Goal: Book appointment/travel/reservation

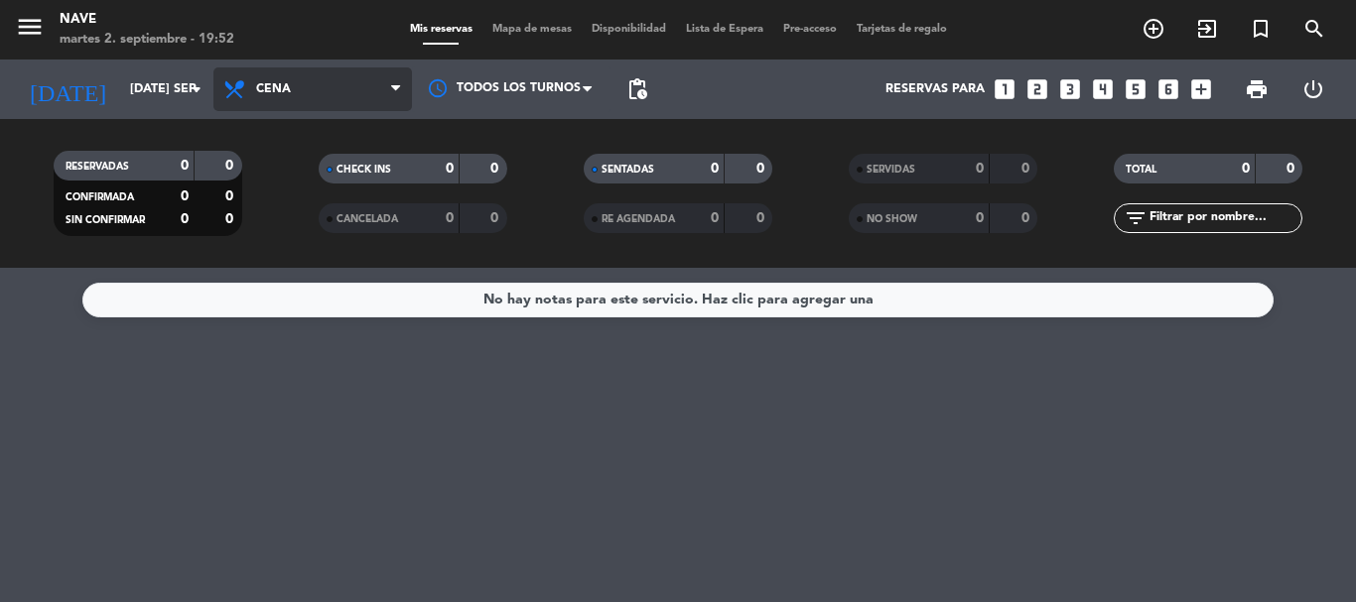
click at [264, 104] on span "Cena" at bounding box center [312, 89] width 199 height 44
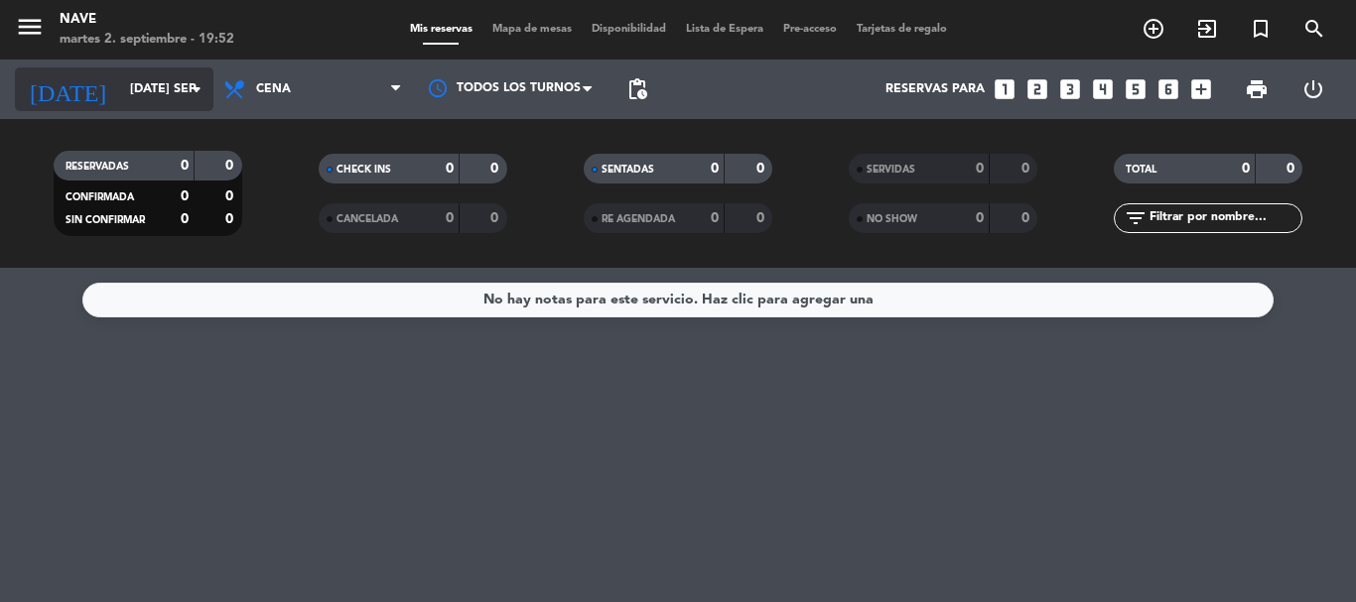
click at [158, 103] on input "[DATE] sep." at bounding box center [204, 89] width 168 height 34
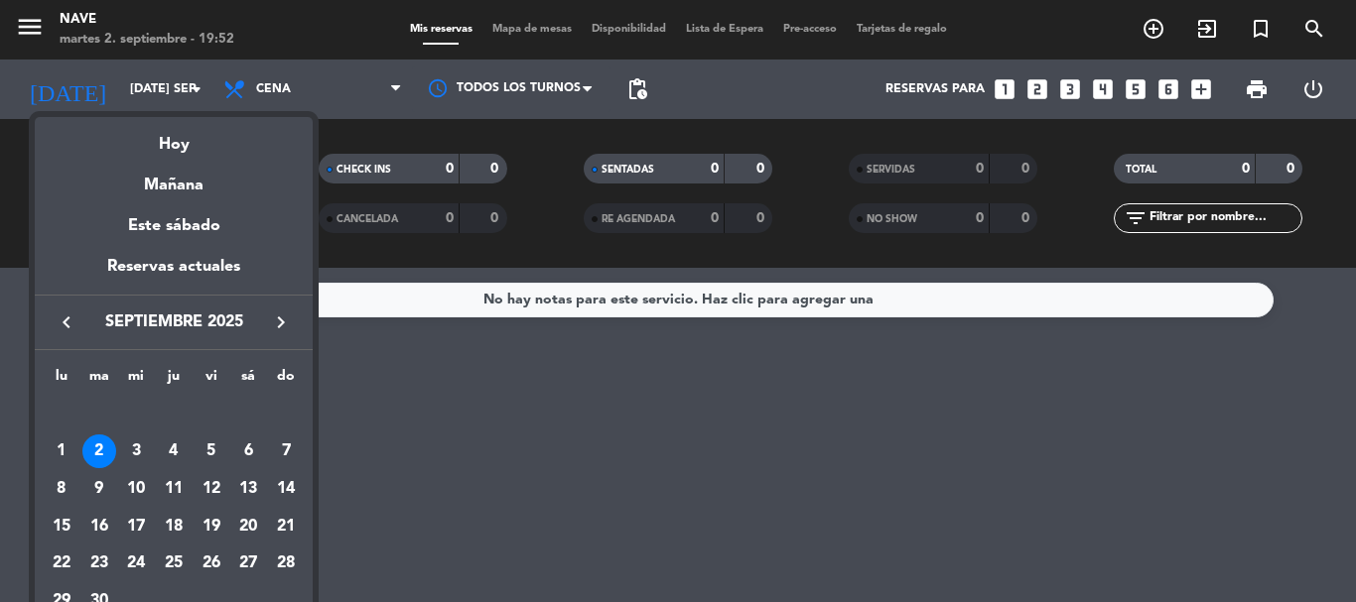
click at [206, 446] on div "5" at bounding box center [212, 452] width 34 height 34
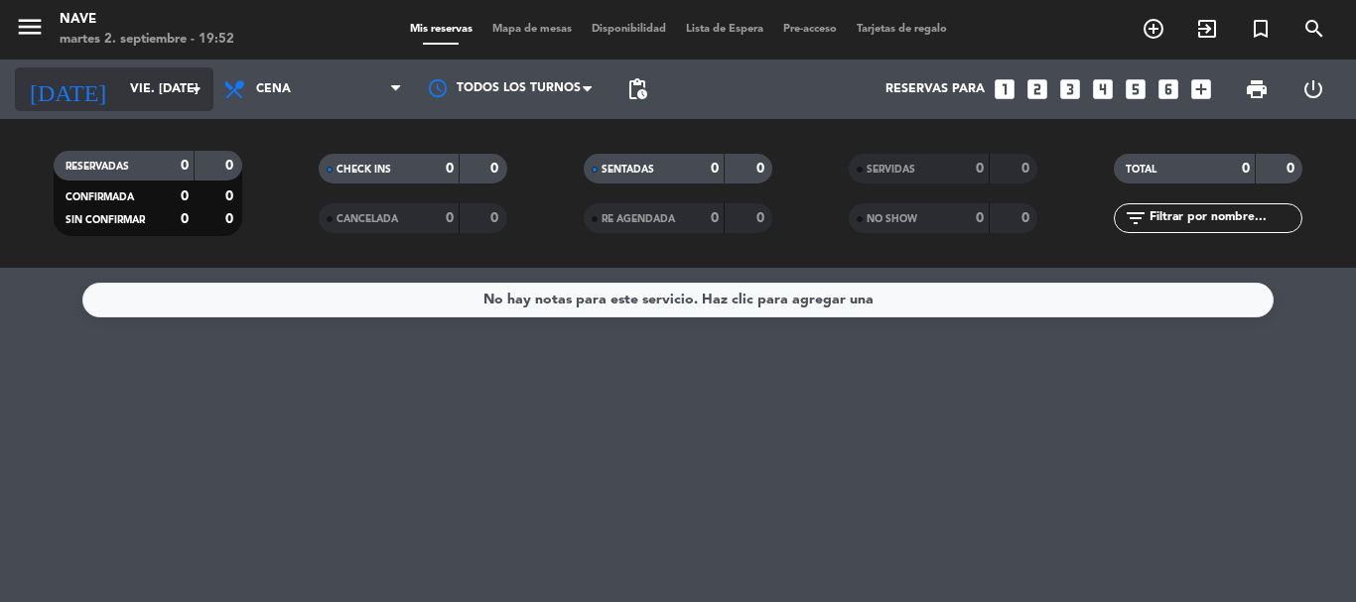
click at [155, 103] on input "vie. [DATE]" at bounding box center [204, 89] width 168 height 34
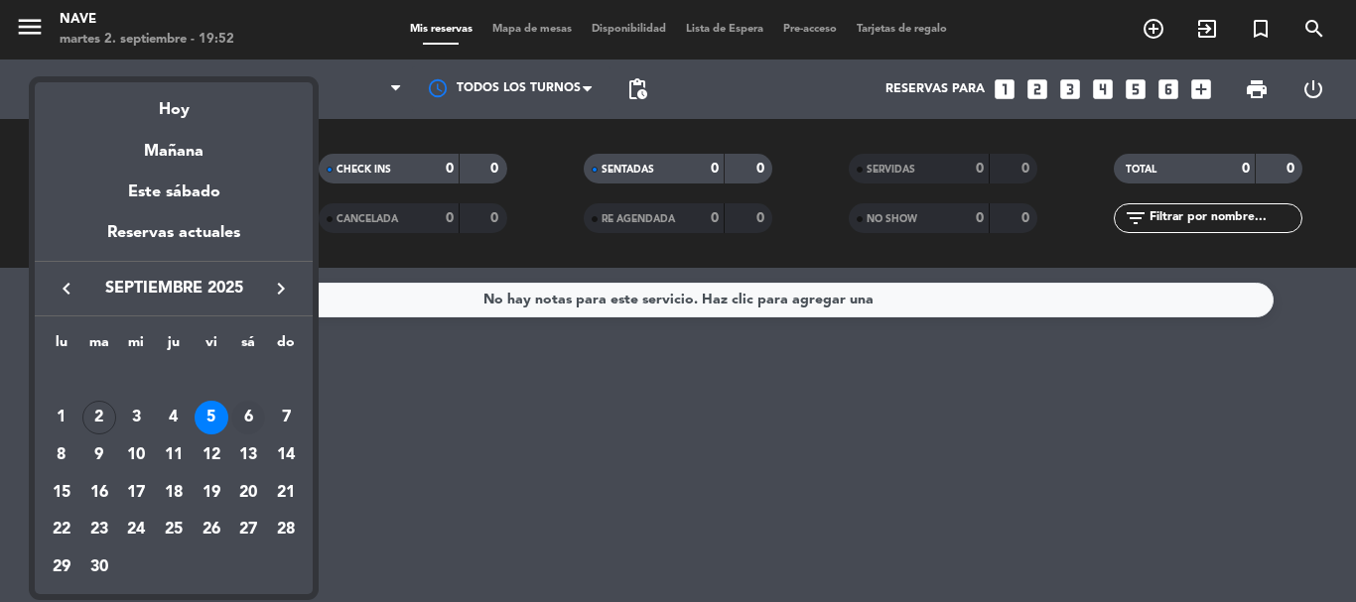
click at [266, 415] on td "6" at bounding box center [249, 419] width 38 height 38
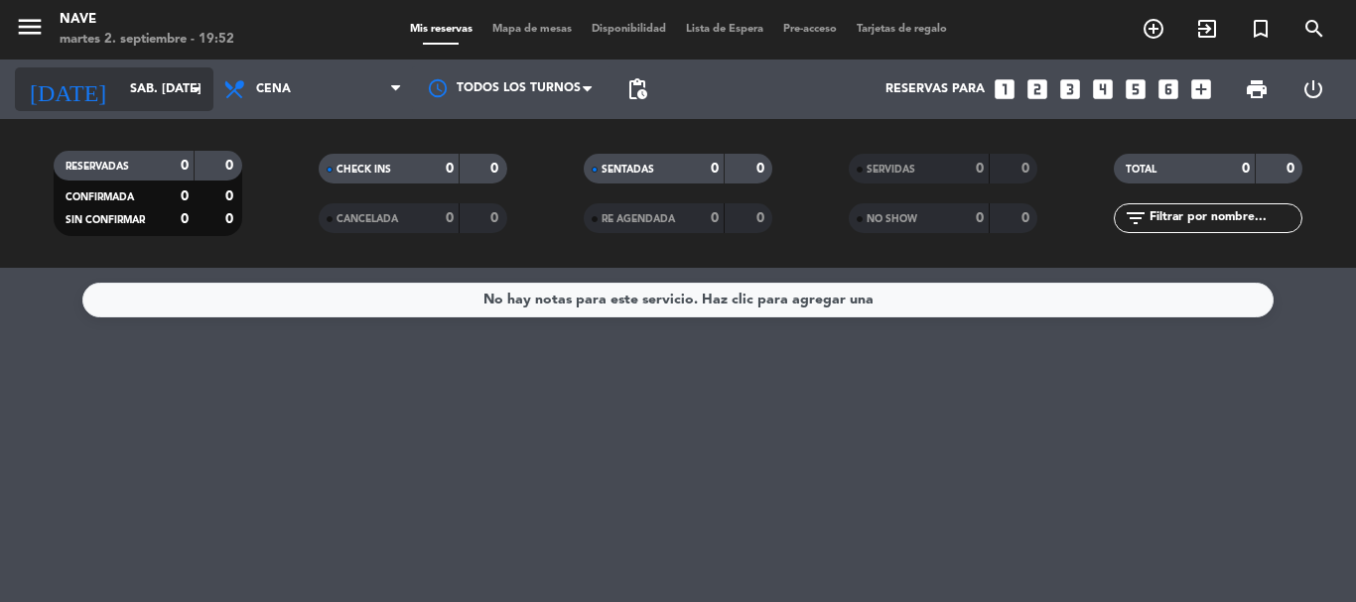
click at [140, 86] on input "sáb. [DATE]" at bounding box center [204, 89] width 168 height 34
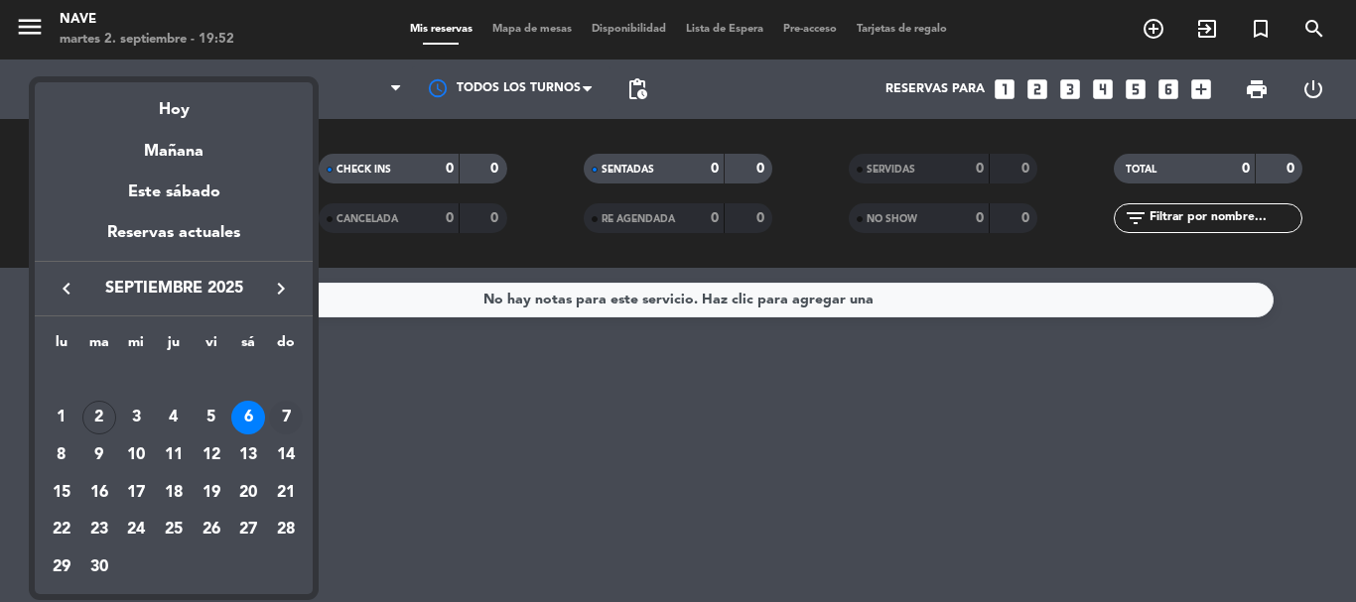
click at [281, 423] on div "7" at bounding box center [286, 418] width 34 height 34
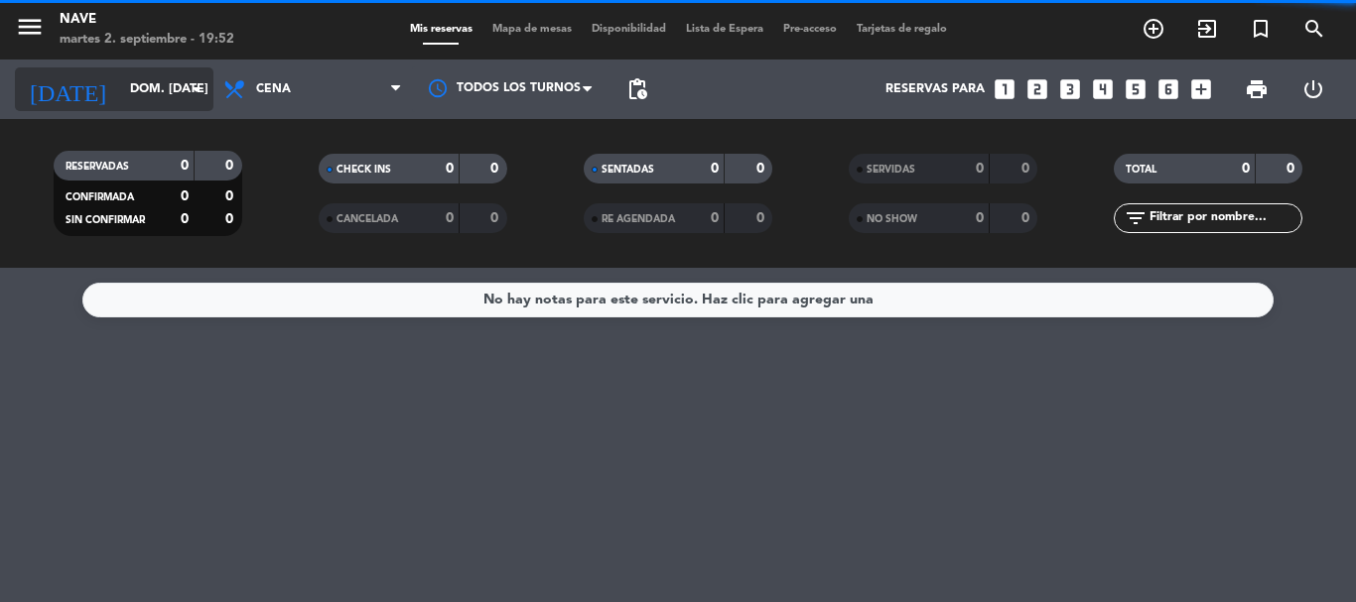
drag, startPoint x: 261, startPoint y: 354, endPoint x: 148, endPoint y: 91, distance: 286.3
click at [148, 91] on input "dom. [DATE]" at bounding box center [204, 89] width 168 height 34
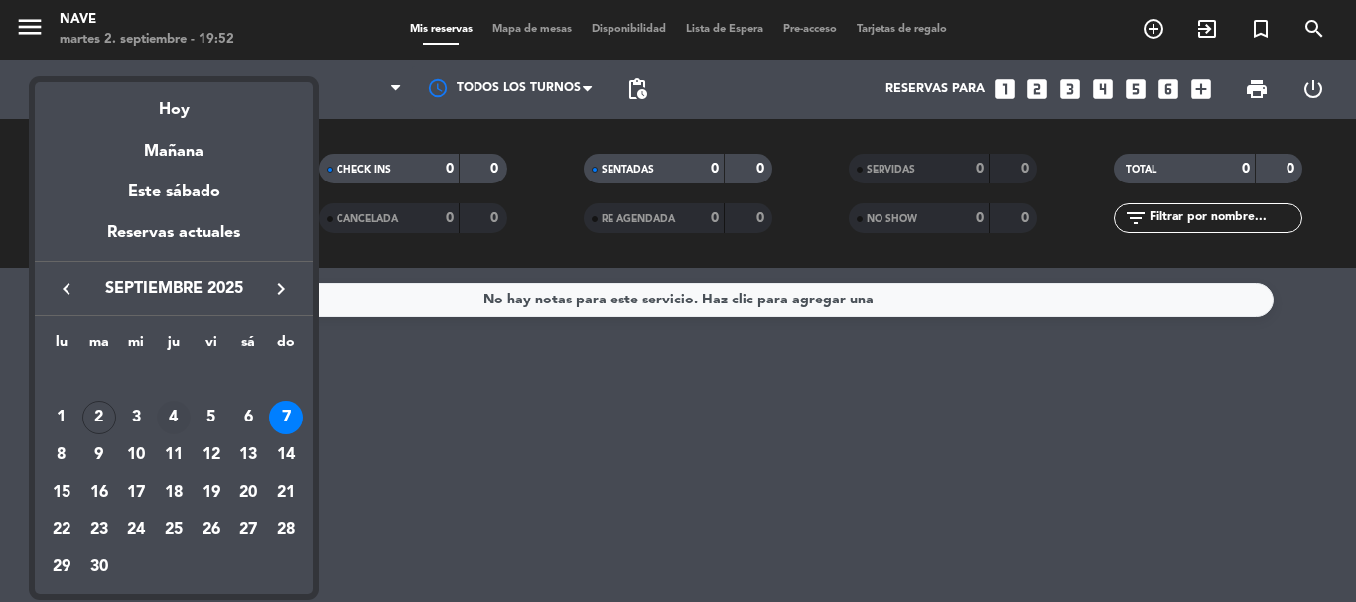
drag, startPoint x: 176, startPoint y: 425, endPoint x: 164, endPoint y: 416, distance: 14.9
drag, startPoint x: 164, startPoint y: 416, endPoint x: 87, endPoint y: 403, distance: 77.5
click at [87, 403] on td "2" at bounding box center [99, 419] width 38 height 38
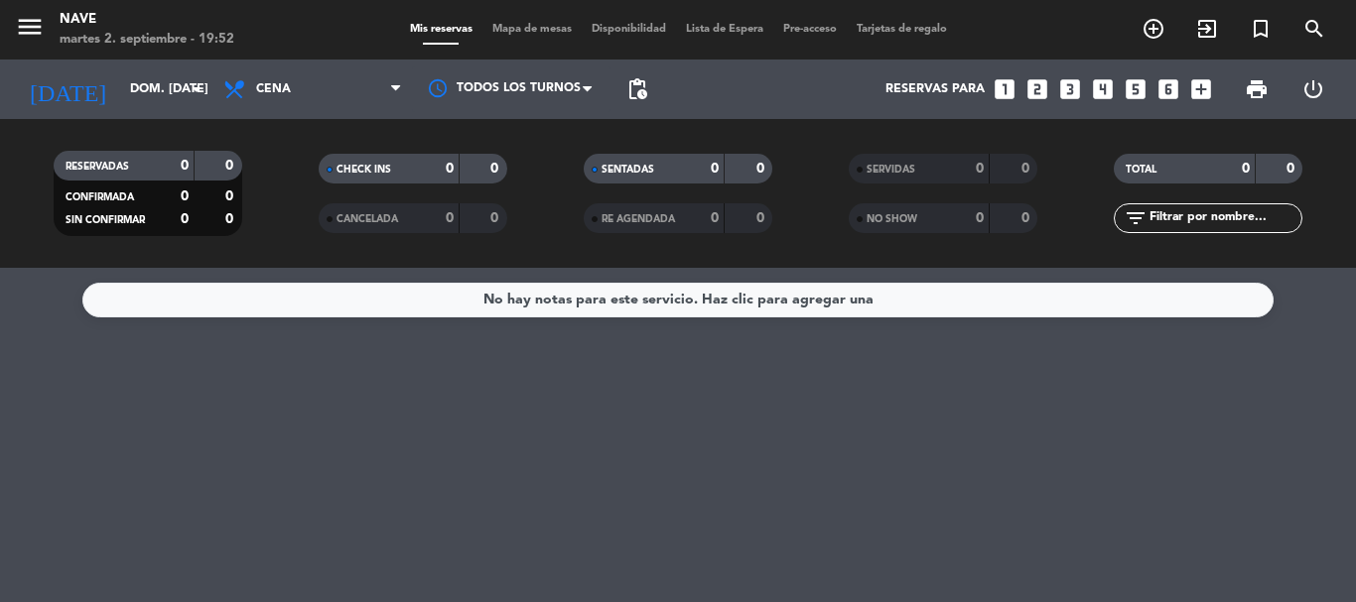
type input "[DATE] sep."
